Goal: Transaction & Acquisition: Purchase product/service

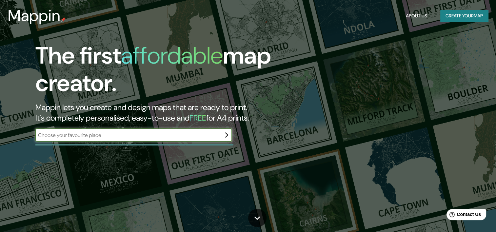
click at [193, 135] on input "text" at bounding box center [127, 135] width 184 height 8
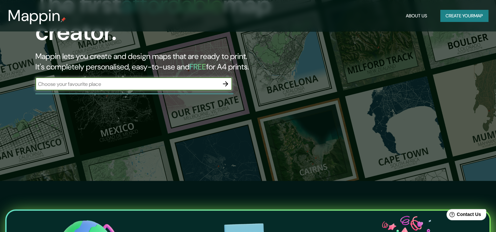
scroll to position [51, 0]
click at [124, 83] on input "text" at bounding box center [127, 84] width 184 height 8
type input "[GEOGRAPHIC_DATA]"
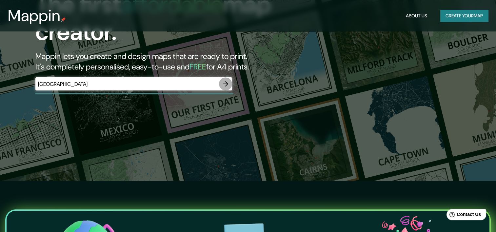
click at [227, 83] on icon "button" at bounding box center [226, 84] width 8 height 8
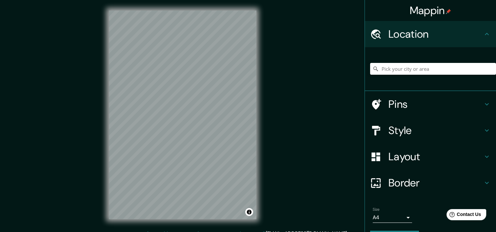
click at [260, 183] on div "© Mapbox © OpenStreetMap Improve this map" at bounding box center [182, 115] width 168 height 230
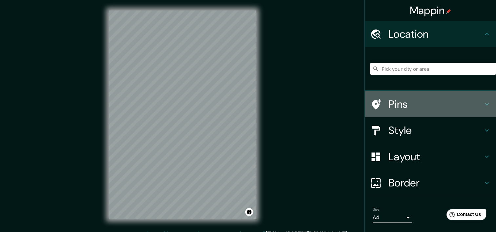
click at [424, 105] on h4 "Pins" at bounding box center [435, 104] width 94 height 13
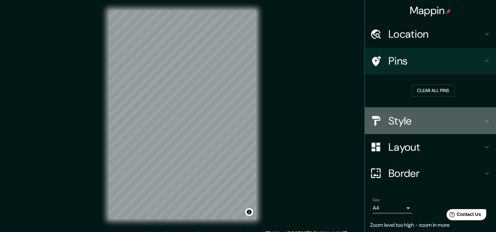
click at [404, 122] on h4 "Style" at bounding box center [435, 120] width 94 height 13
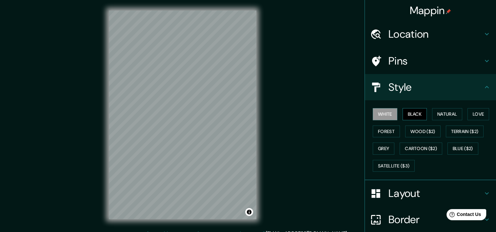
click at [411, 114] on button "Black" at bounding box center [414, 114] width 25 height 12
click at [441, 114] on button "Natural" at bounding box center [447, 114] width 30 height 12
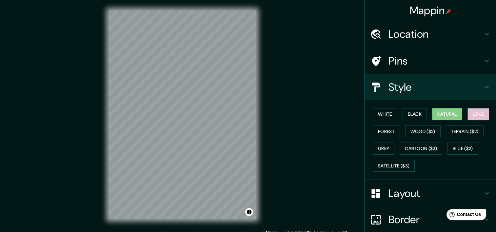
click at [474, 117] on button "Love" at bounding box center [478, 114] width 22 height 12
click at [465, 133] on button "Terrain ($2)" at bounding box center [465, 132] width 38 height 12
